Goal: Transaction & Acquisition: Purchase product/service

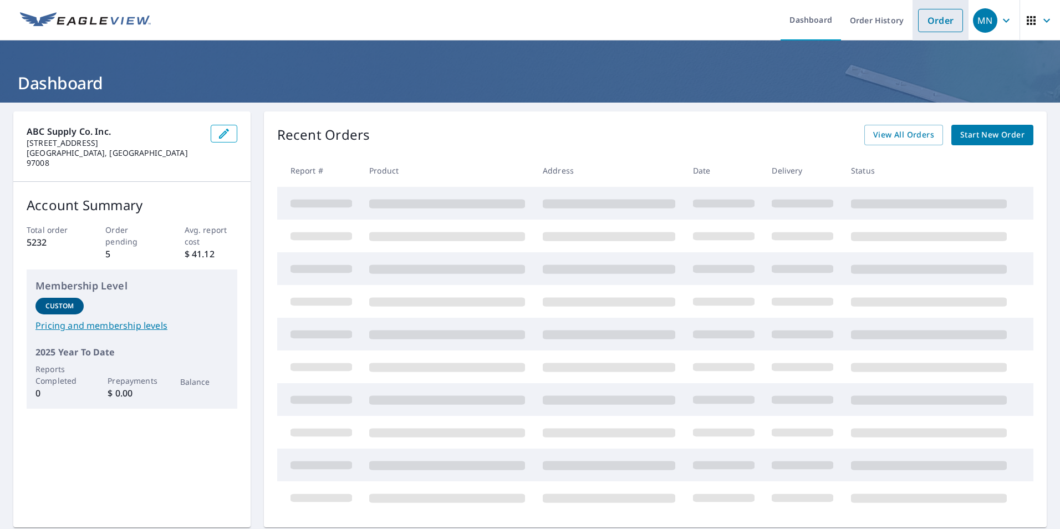
click at [925, 20] on link "Order" at bounding box center [940, 20] width 45 height 23
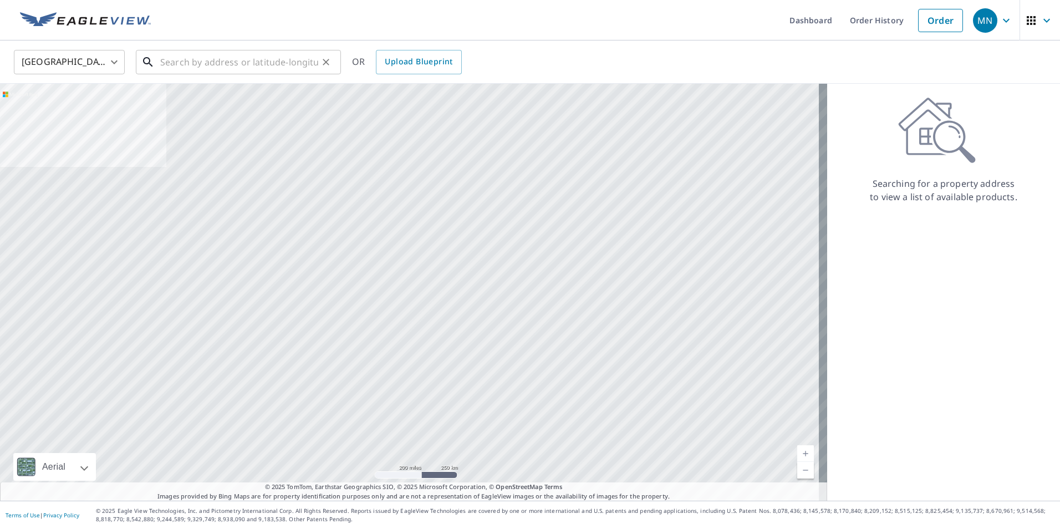
click at [170, 59] on input "text" at bounding box center [239, 62] width 158 height 31
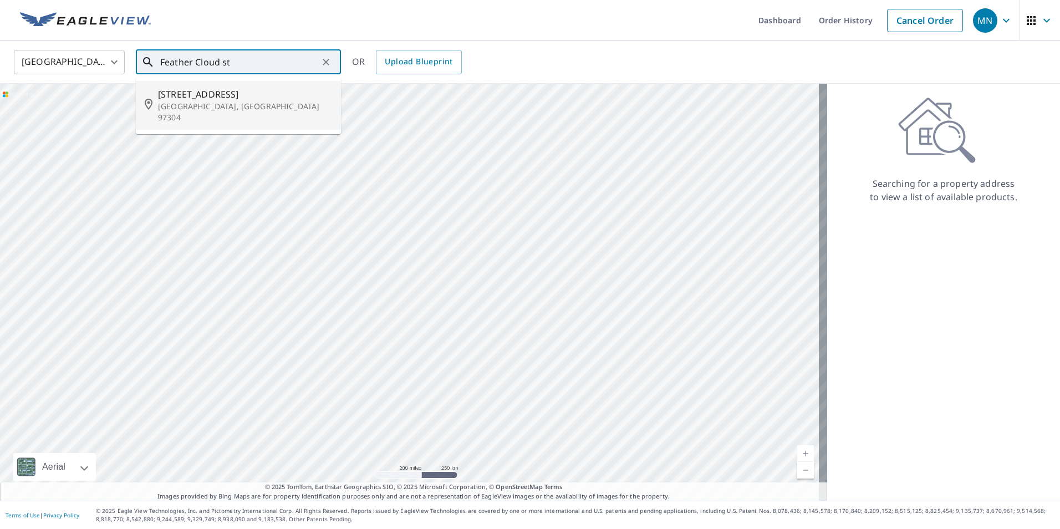
click at [236, 91] on span "[STREET_ADDRESS]" at bounding box center [245, 94] width 174 height 13
type input "[STREET_ADDRESS]"
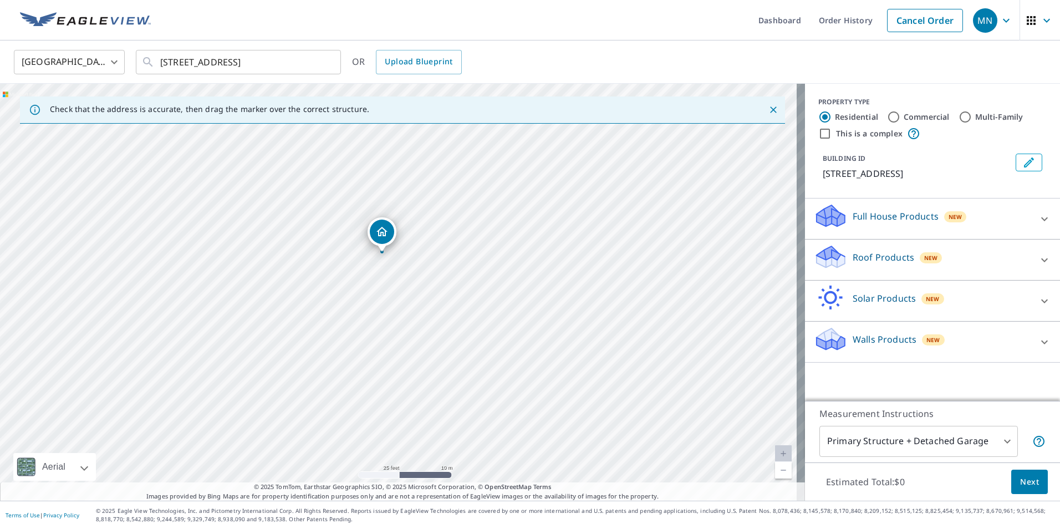
click at [882, 256] on p "Roof Products" at bounding box center [884, 257] width 62 height 13
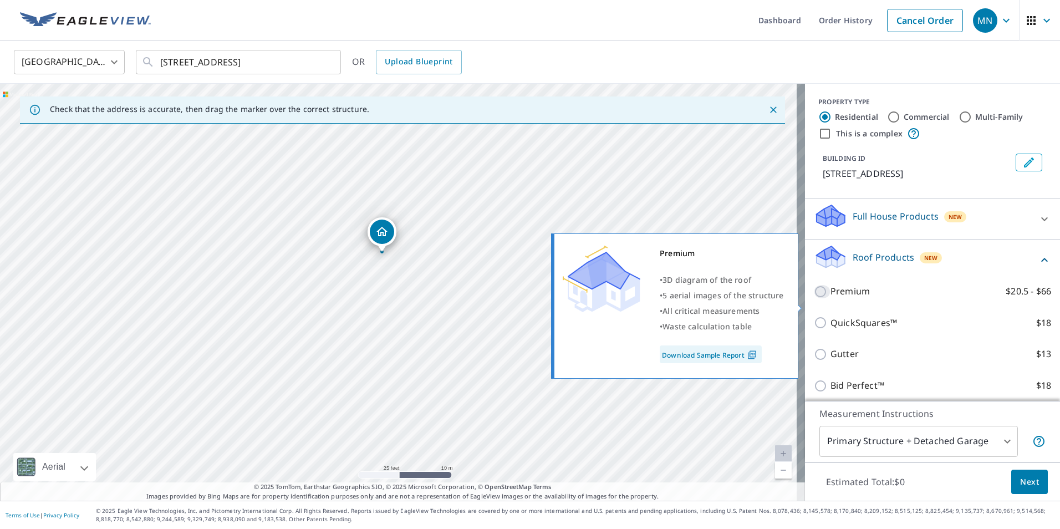
click at [814, 298] on input "Premium $20.5 - $66" at bounding box center [822, 291] width 17 height 13
checkbox input "true"
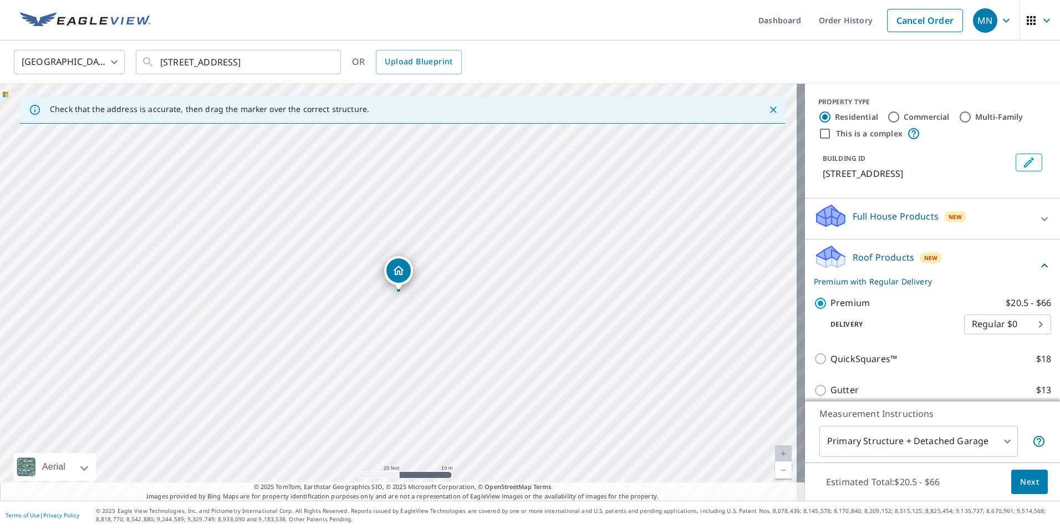
click at [1021, 481] on span "Next" at bounding box center [1029, 482] width 19 height 14
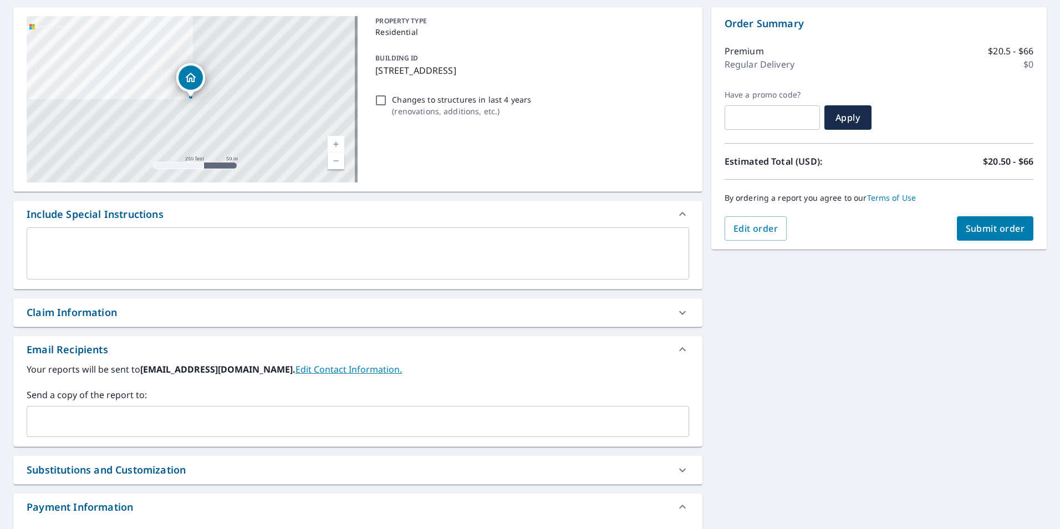
scroll to position [111, 0]
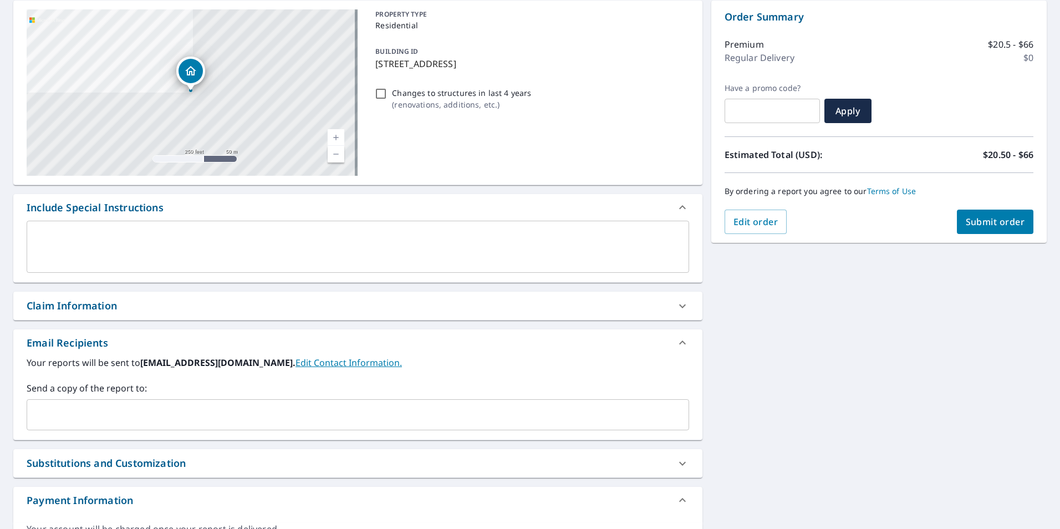
click at [78, 411] on input "text" at bounding box center [350, 414] width 636 height 21
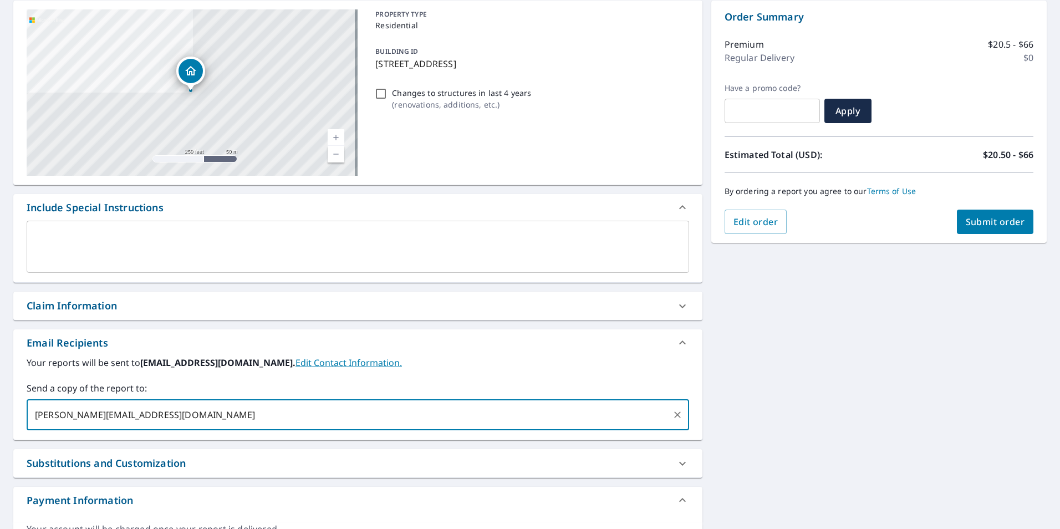
type input "[PERSON_NAME][EMAIL_ADDRESS][DOMAIN_NAME]"
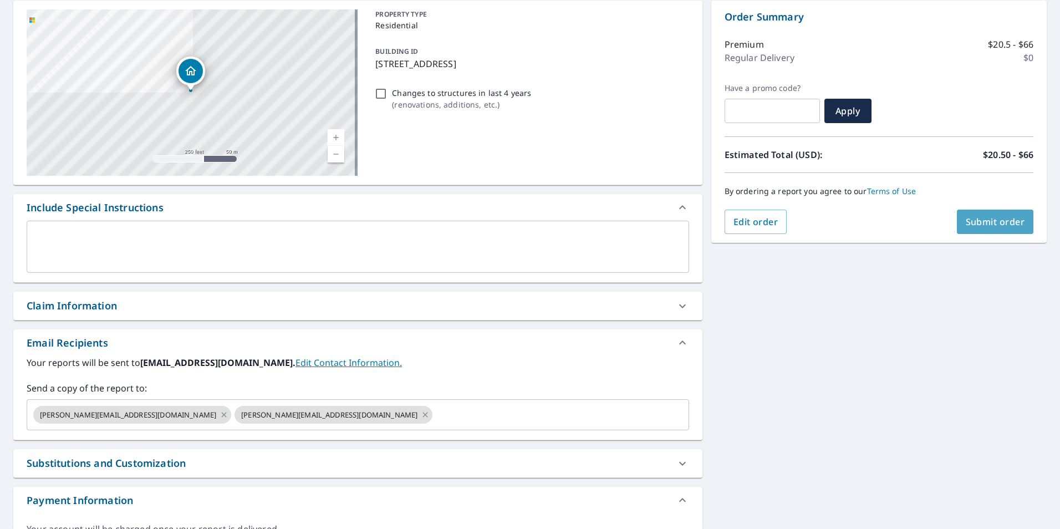
click at [962, 228] on button "Submit order" at bounding box center [995, 222] width 77 height 24
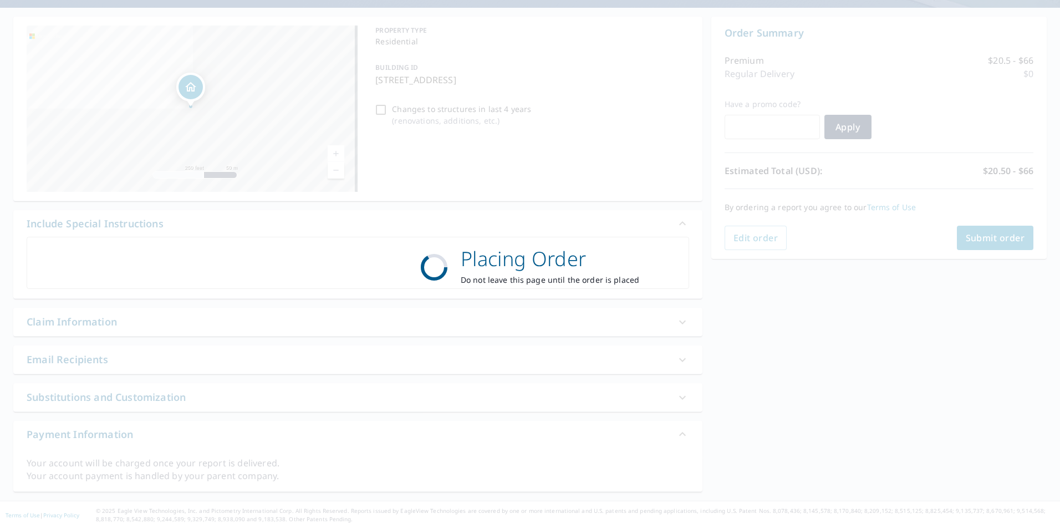
scroll to position [95, 0]
